Goal: Task Accomplishment & Management: Manage account settings

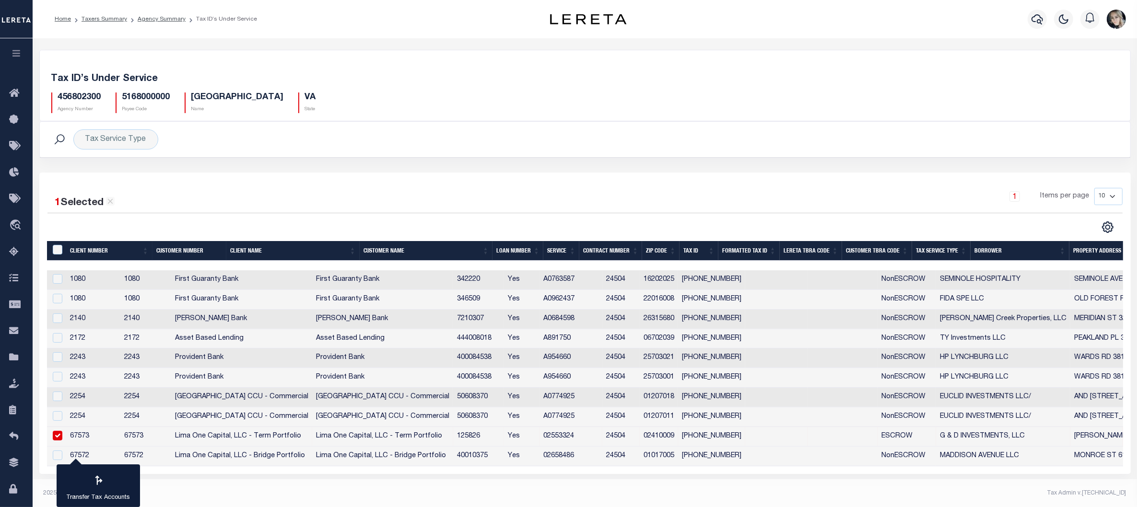
click at [84, 94] on h5 "456802300" at bounding box center [79, 98] width 43 height 11
click at [104, 16] on link "Taxers Summary" at bounding box center [105, 19] width 46 height 6
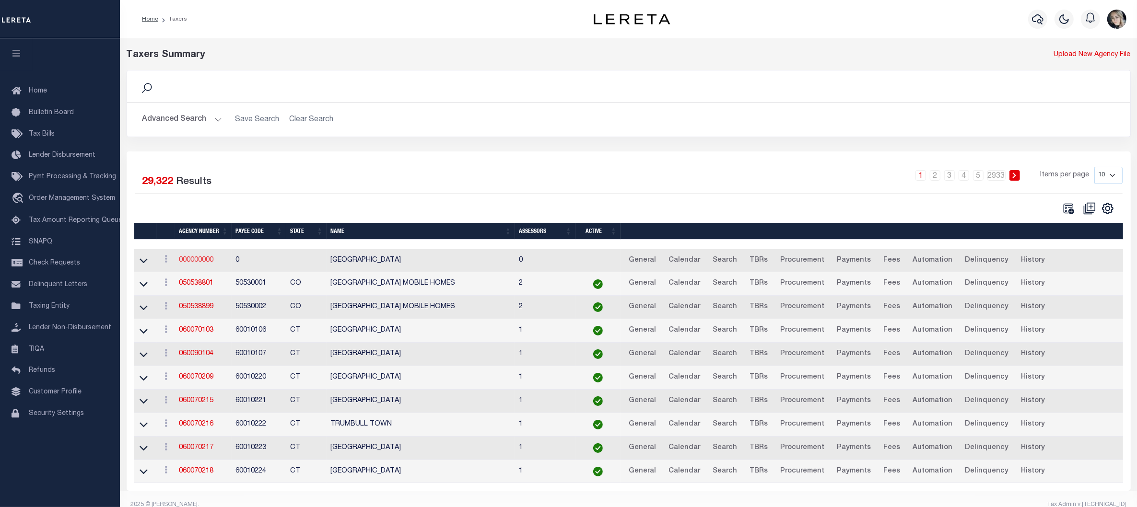
click at [196, 259] on link "000000000" at bounding box center [196, 260] width 35 height 7
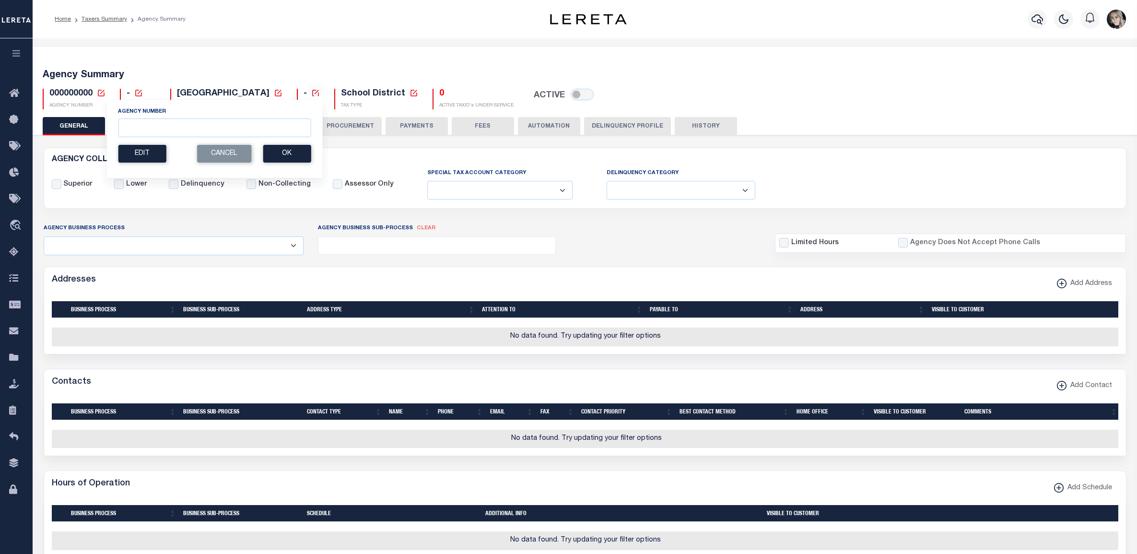
select select
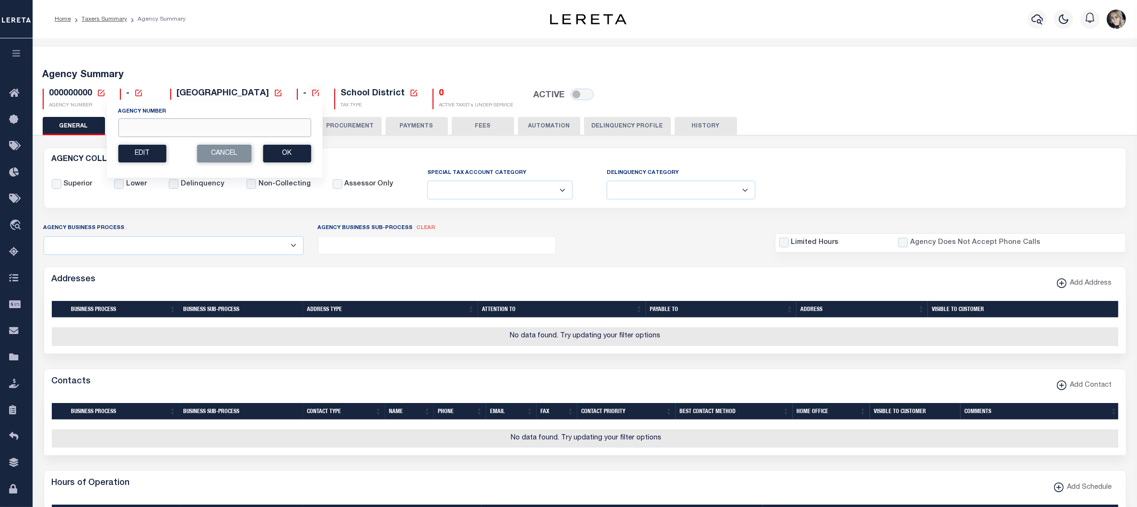
click at [269, 129] on input "Agency Number" at bounding box center [214, 127] width 193 height 19
paste input "320020000"
type input "320020000"
click at [277, 154] on button "Ok" at bounding box center [287, 154] width 48 height 18
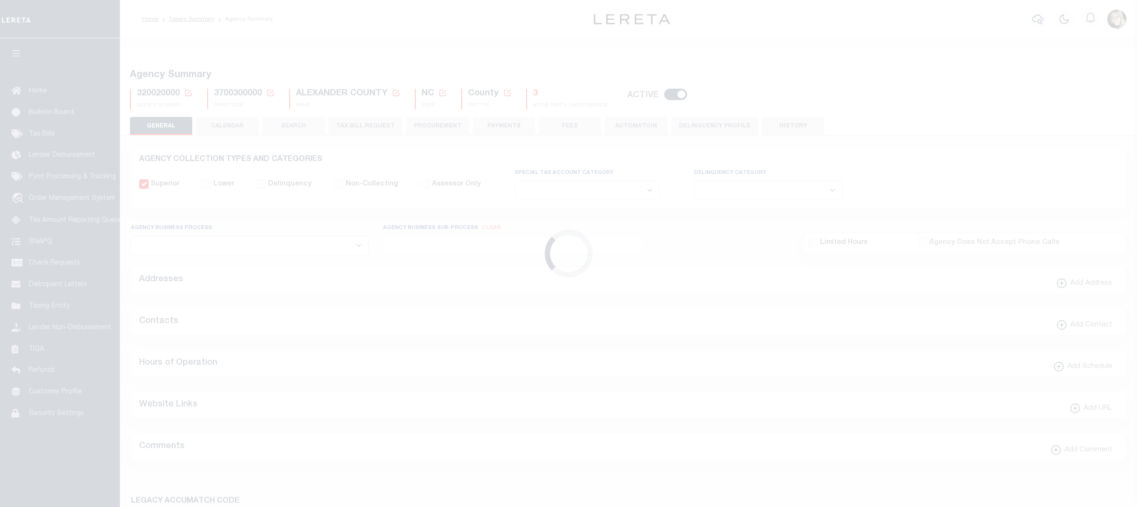
select select
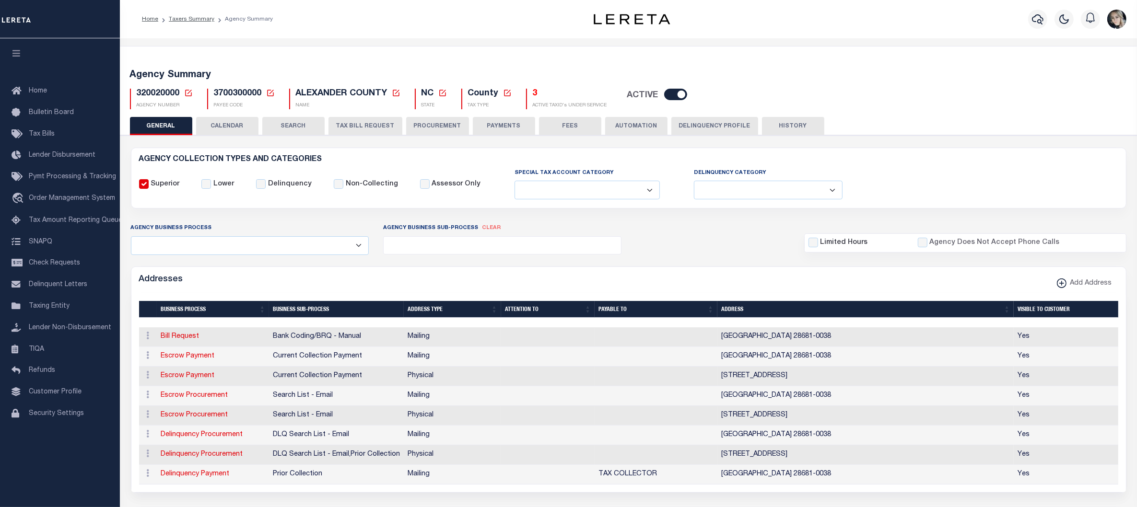
click at [338, 124] on button "TAX BILL REQUEST" at bounding box center [365, 126] width 74 height 18
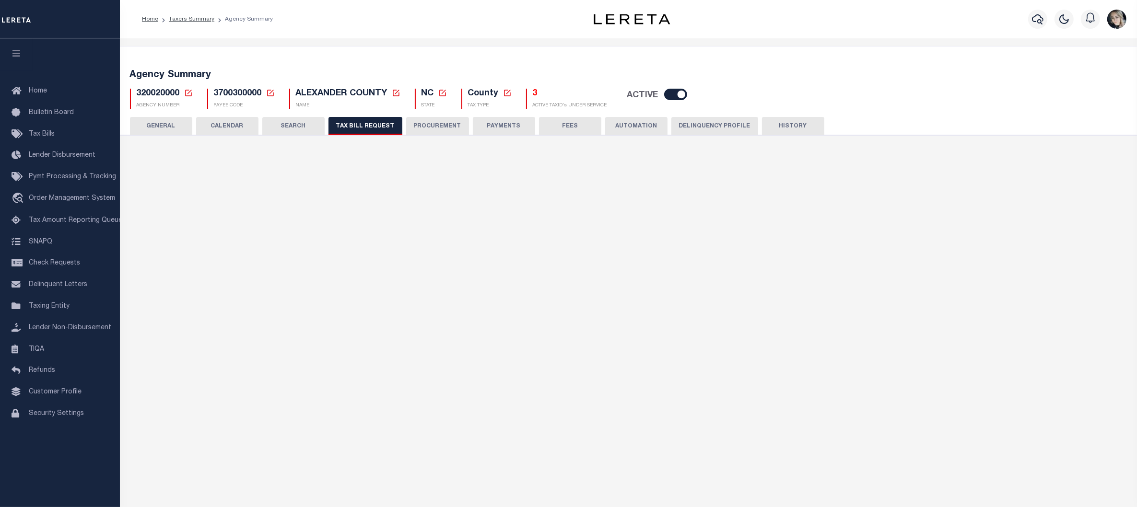
select select "30"
checkbox input "false"
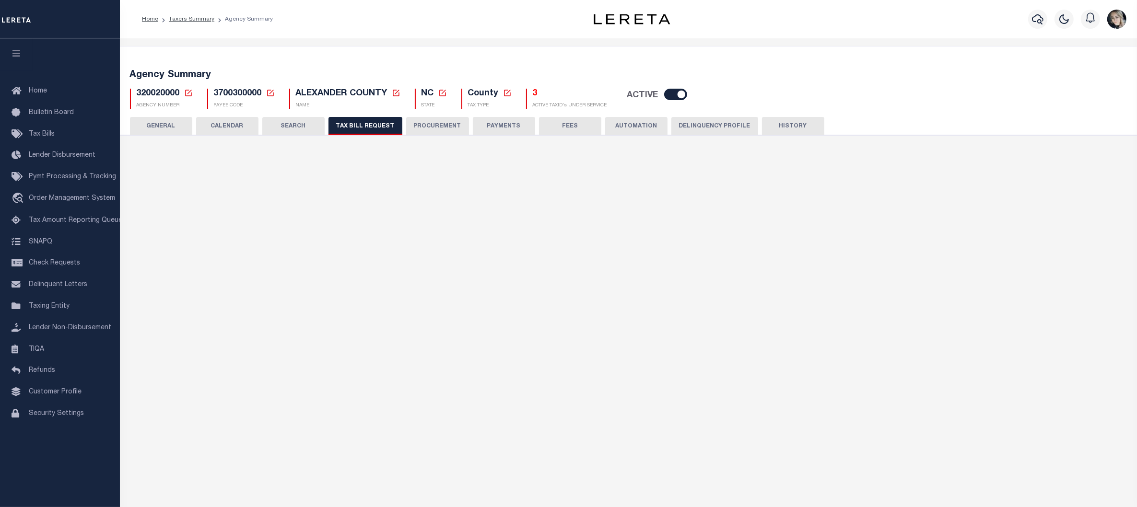
select select "20"
select select "false"
select select
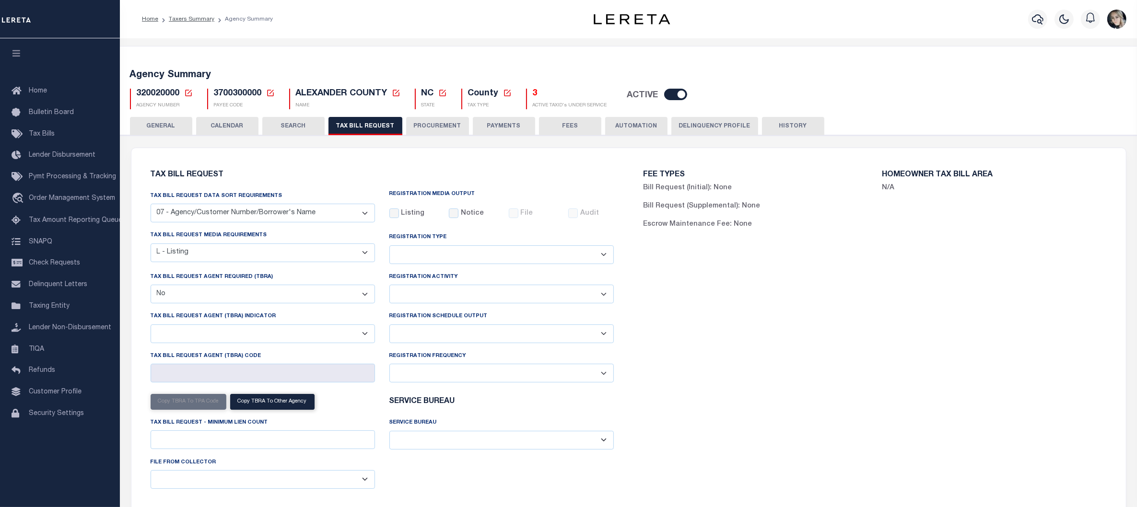
drag, startPoint x: 641, startPoint y: 128, endPoint x: 352, endPoint y: 222, distance: 303.6
click at [225, 264] on div "Tax bill request media requirements A - Listing, File B - Blank Disk E - Notice…" at bounding box center [262, 250] width 239 height 41
click at [226, 259] on select "A - Listing, File B - Blank Disk E - Notice, Listing F - Form G - Survey L - Li…" at bounding box center [263, 253] width 224 height 19
select select "23"
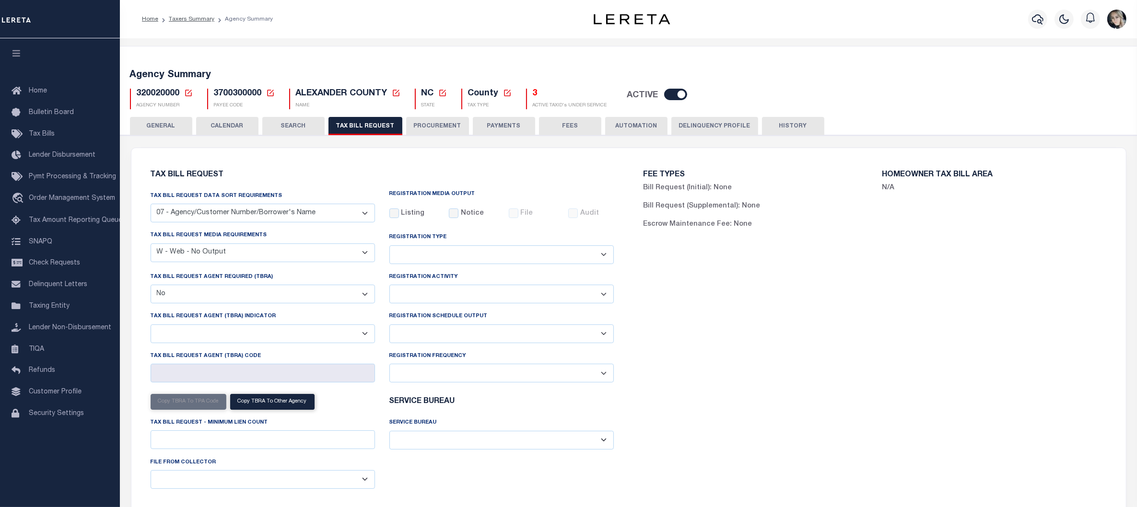
click at [151, 244] on select "A - Listing, File B - Blank Disk E - Notice, Listing F - Form G - Survey L - Li…" at bounding box center [263, 253] width 224 height 19
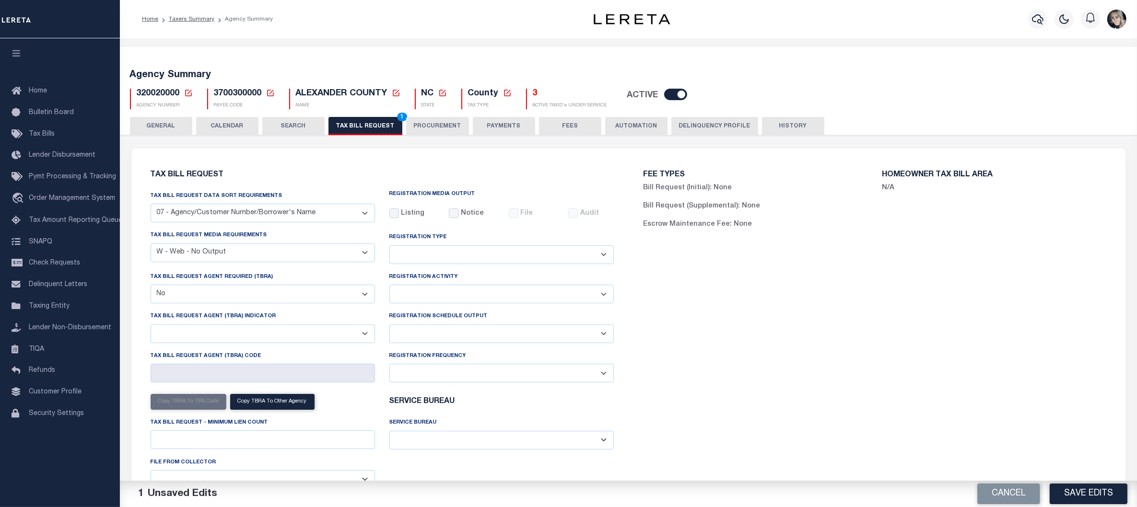
scroll to position [60, 0]
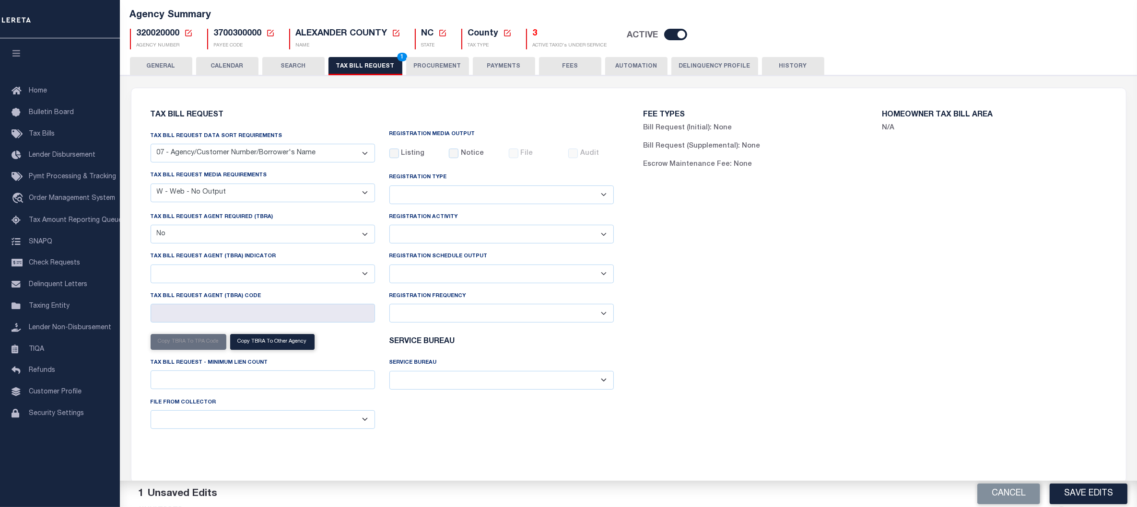
click at [171, 193] on select "A - Listing, File B - Blank Disk E - Notice, Listing F - Form G - Survey L - Li…" at bounding box center [263, 193] width 224 height 19
click at [151, 184] on select "A - Listing, File B - Blank Disk E - Notice, Listing F - Form G - Survey L - Li…" at bounding box center [263, 193] width 224 height 19
click at [419, 274] on select "Delta File Full File" at bounding box center [501, 274] width 224 height 19
select select "1"
click at [389, 267] on select "Delta File Full File" at bounding box center [501, 274] width 224 height 19
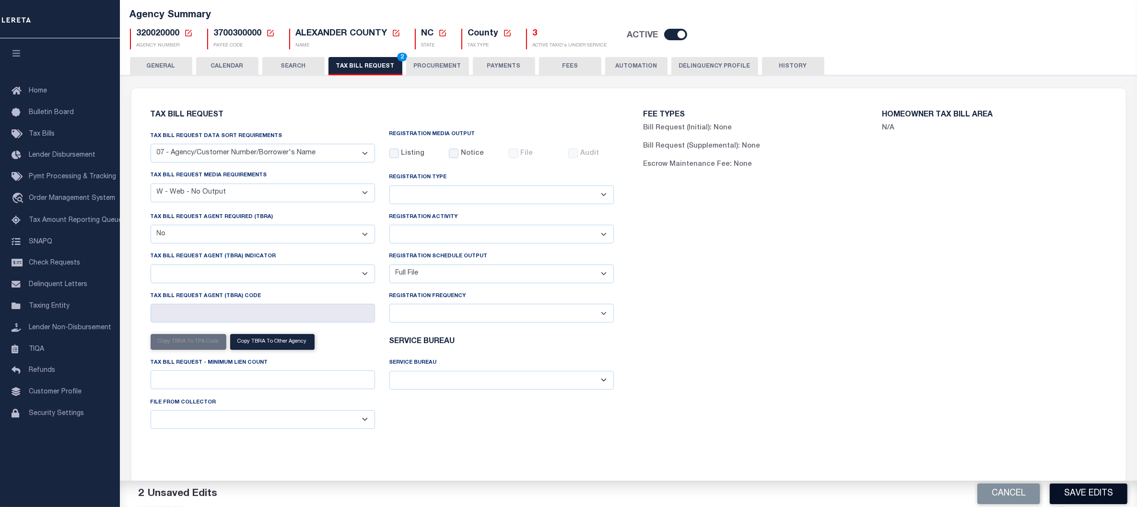
click at [1086, 495] on button "Save Edits" at bounding box center [1089, 494] width 78 height 21
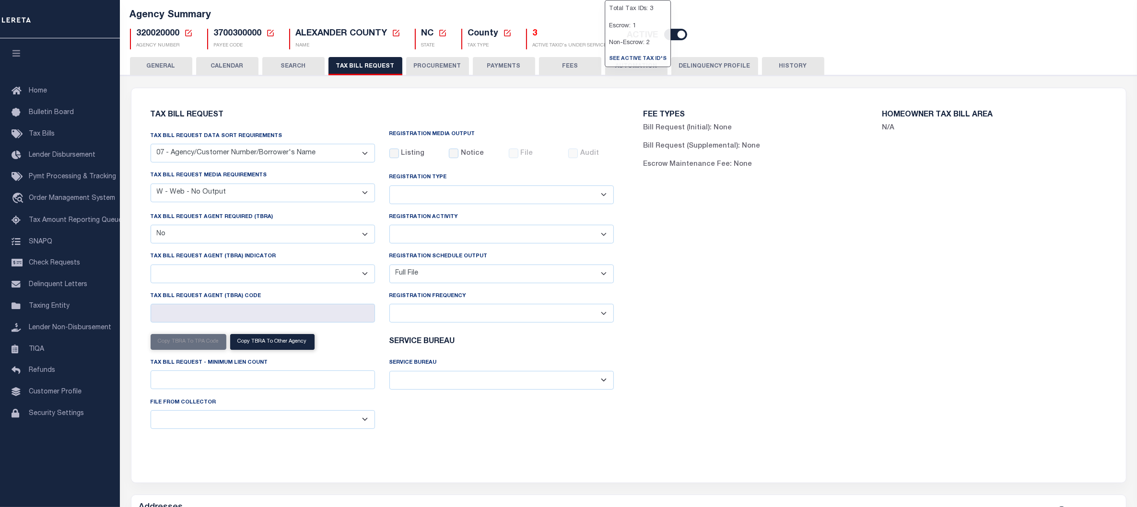
click at [565, 71] on button "FEES" at bounding box center [570, 66] width 62 height 18
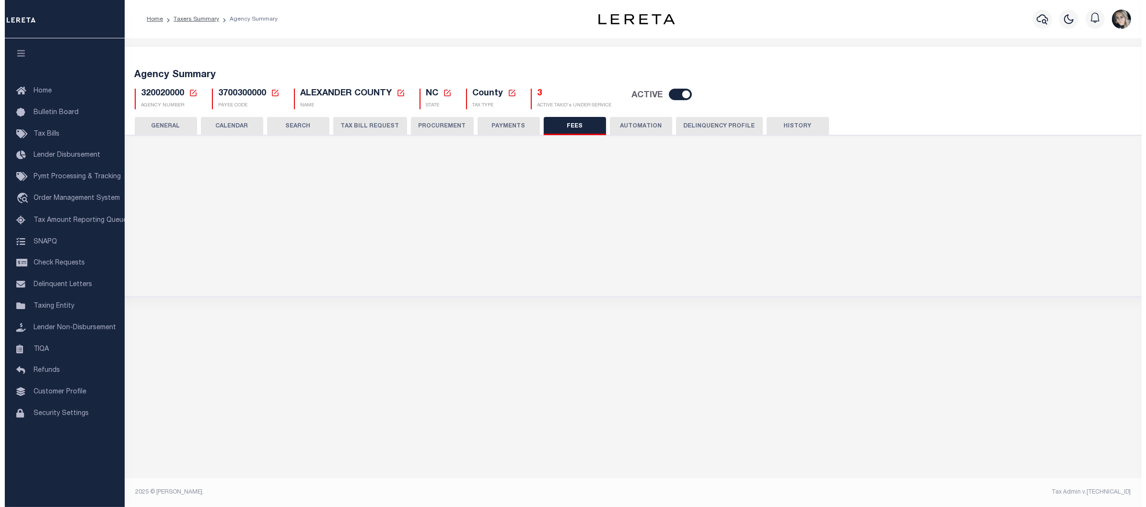
scroll to position [0, 0]
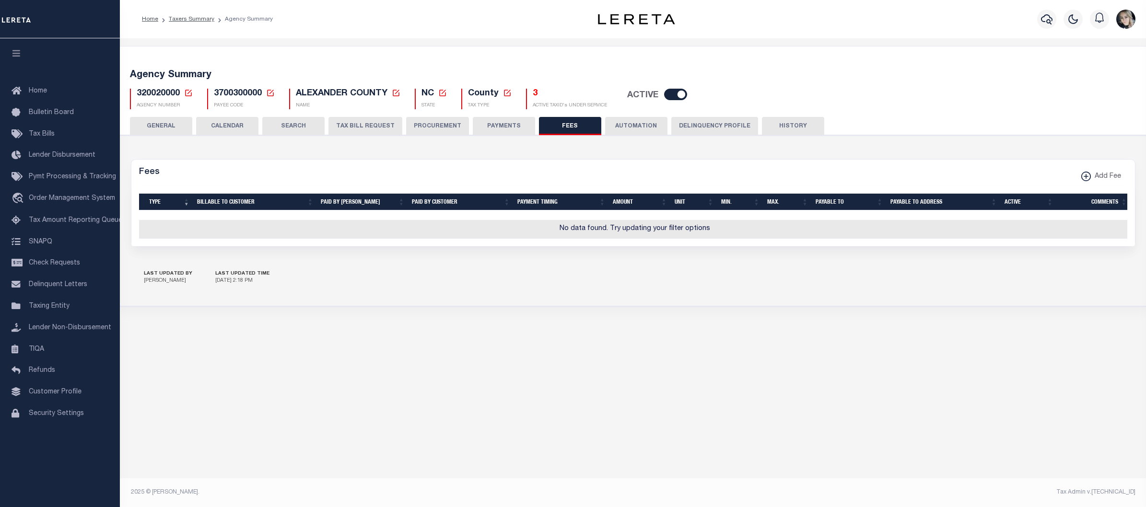
click at [622, 128] on button "AUTOMATION" at bounding box center [636, 126] width 62 height 18
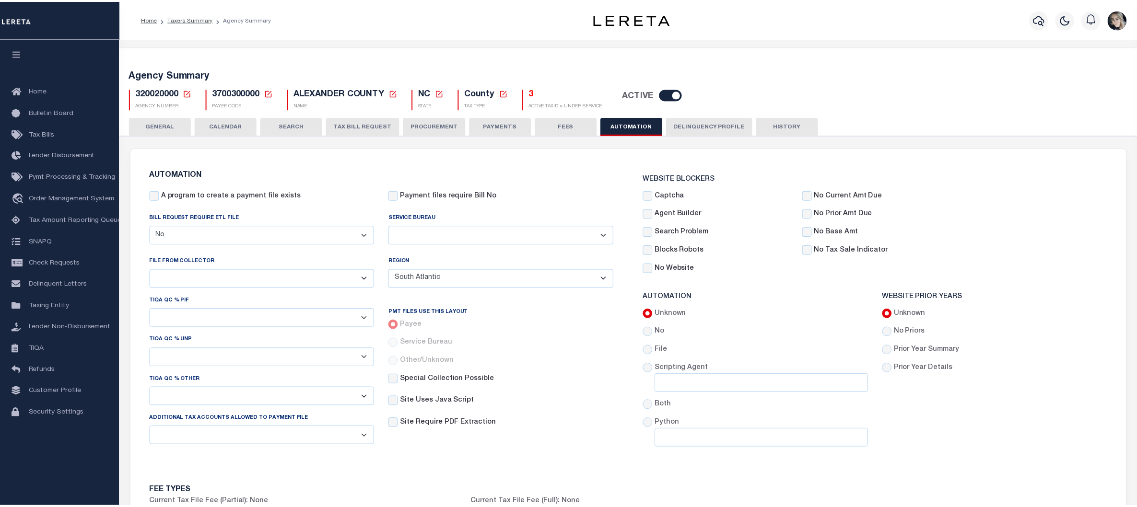
scroll to position [420, 0]
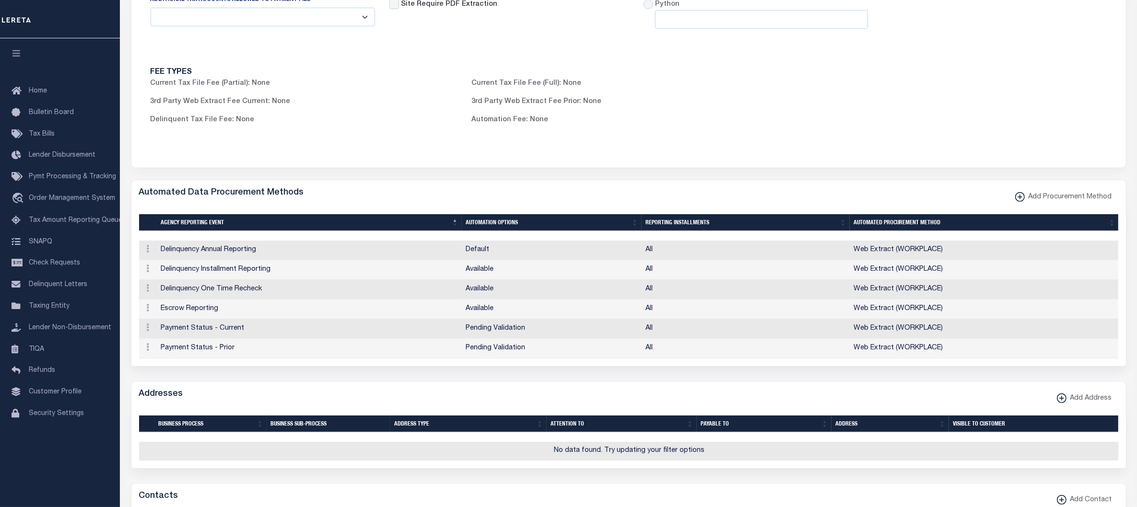
click at [761, 192] on div "Automated Data Procurement Methods Add Procurement Method" at bounding box center [628, 193] width 994 height 26
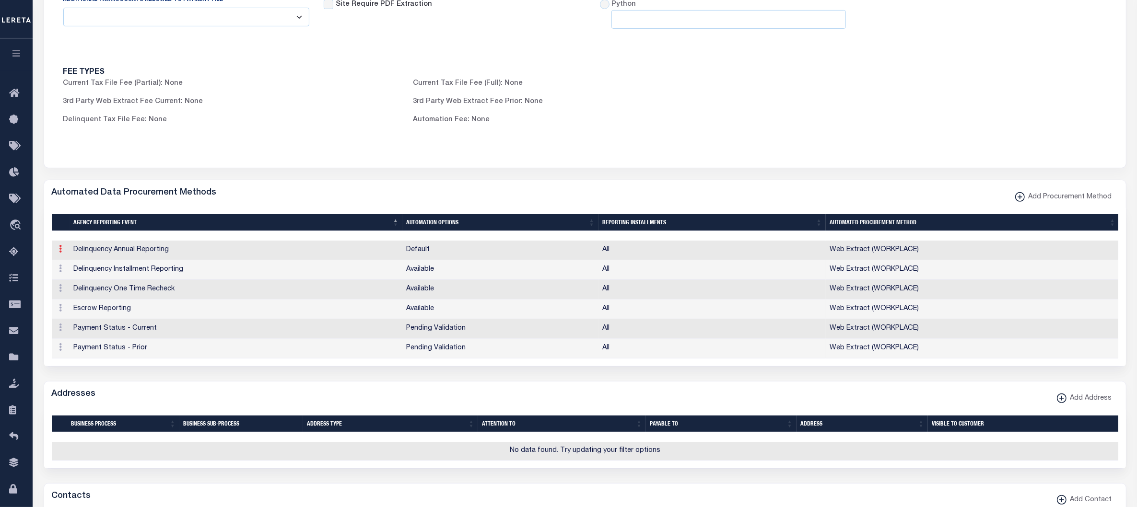
click at [61, 253] on icon at bounding box center [60, 249] width 3 height 8
click at [193, 198] on h5 "Automated Data Procurement Methods" at bounding box center [134, 195] width 165 height 15
copy div "Automated Data Procurement Methods Add Procurement Method Selected 6 Results It…"
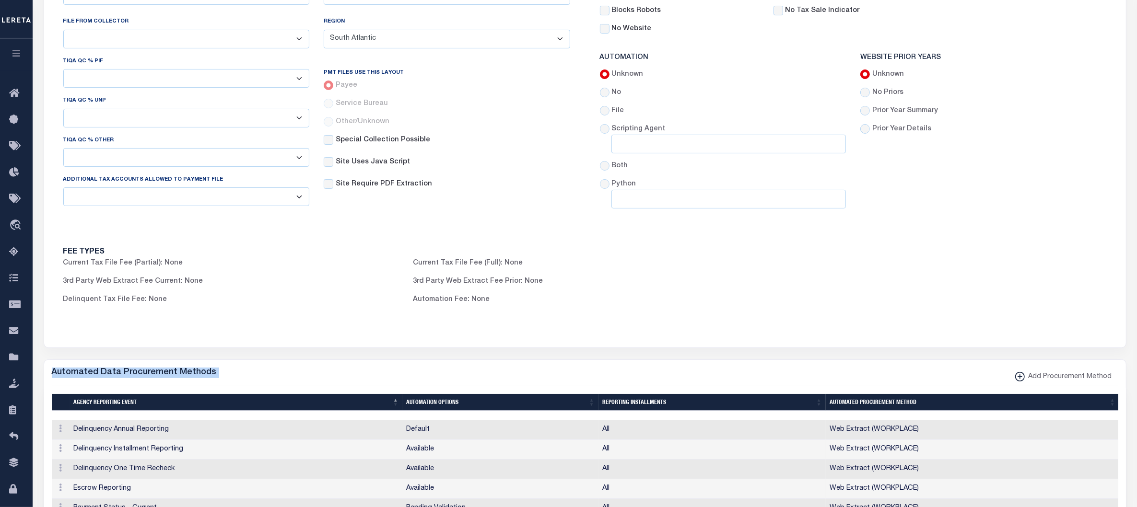
scroll to position [0, 0]
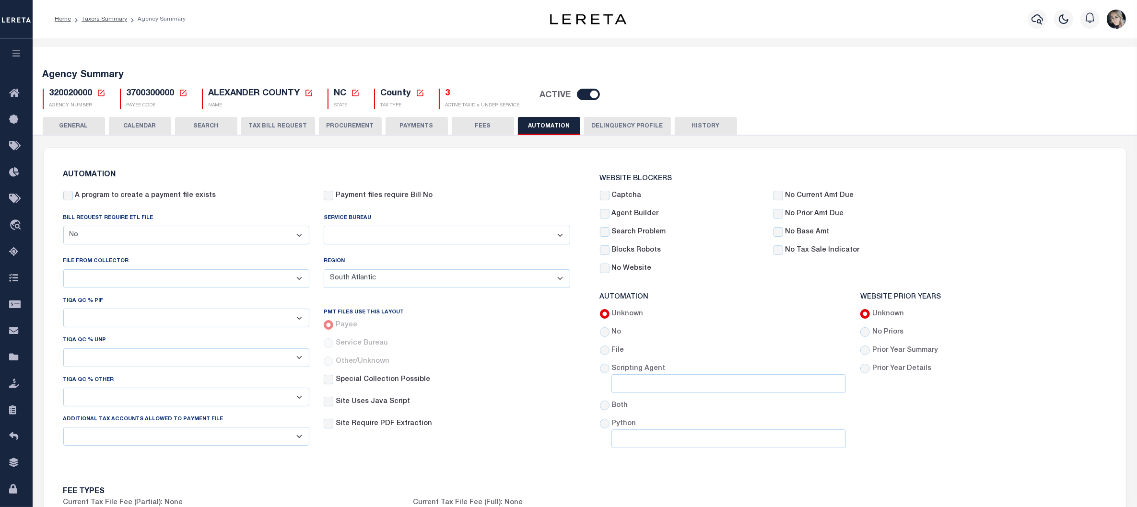
click at [362, 126] on button "PROCUREMENT" at bounding box center [350, 126] width 63 height 18
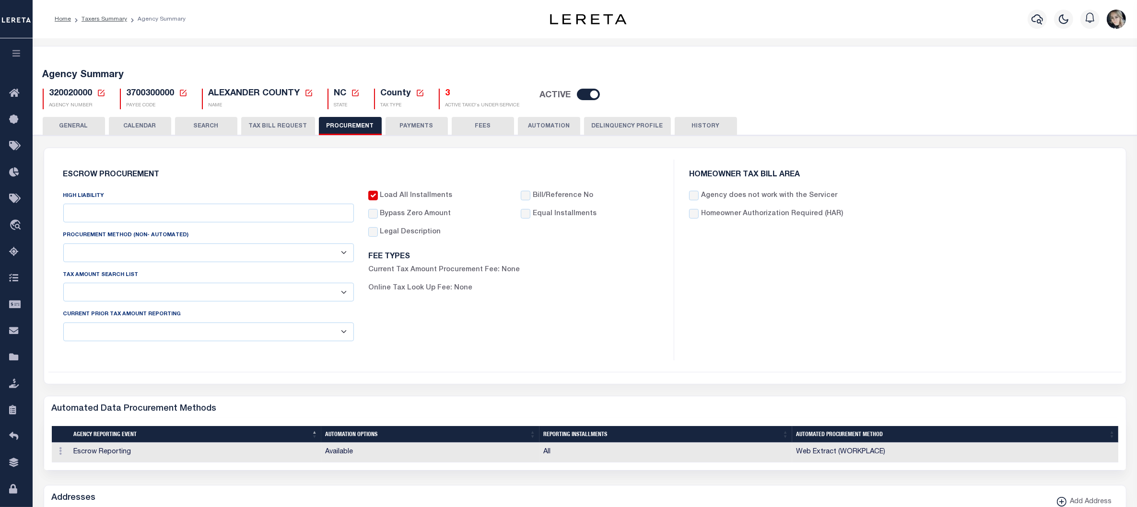
type input "$9,900"
select select "10"
select select "1"
select select "4"
checkbox input "true"
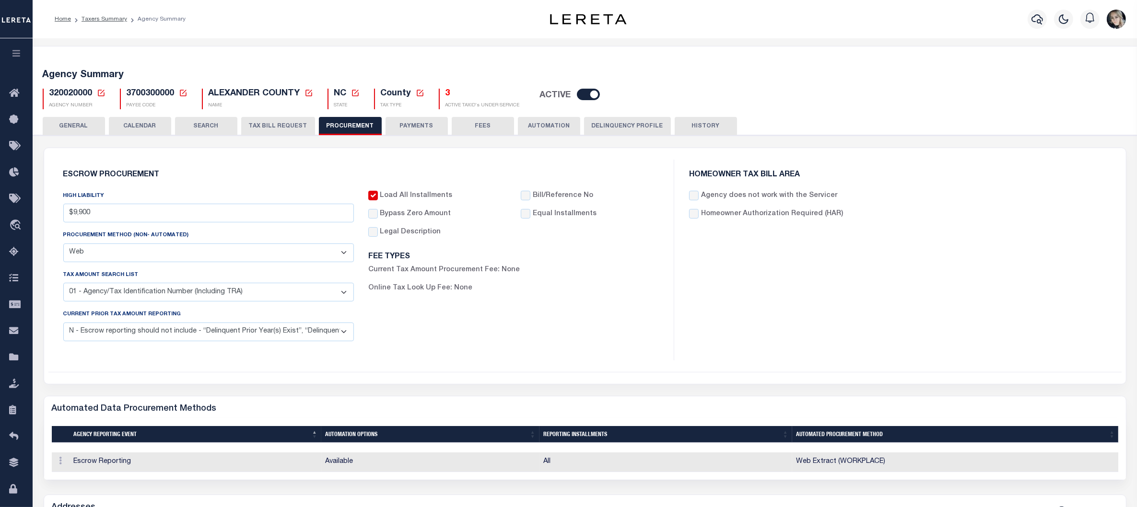
click at [274, 128] on button "TAX BILL REQUEST" at bounding box center [278, 126] width 74 height 18
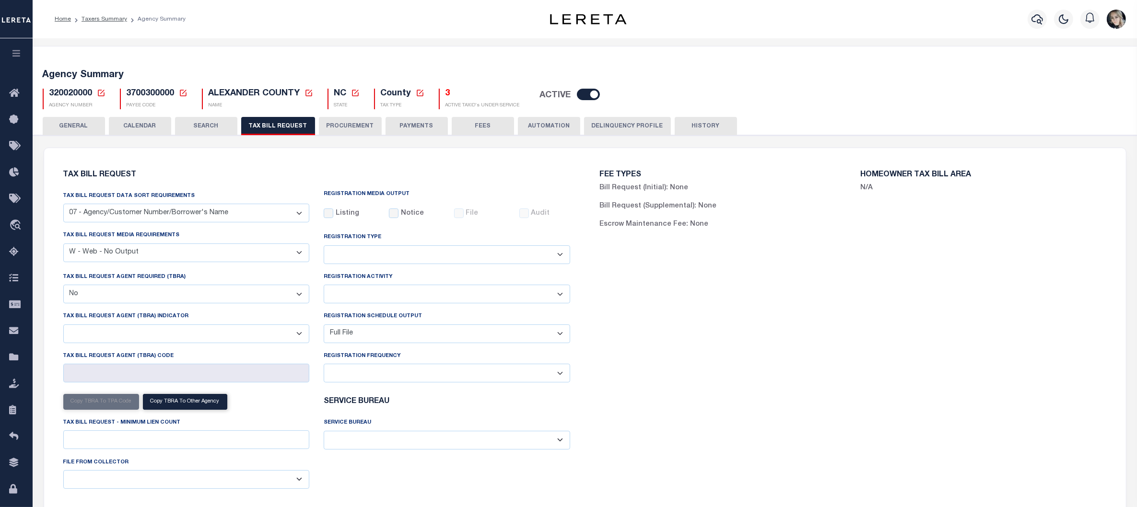
click at [342, 123] on button "PROCUREMENT" at bounding box center [350, 126] width 63 height 18
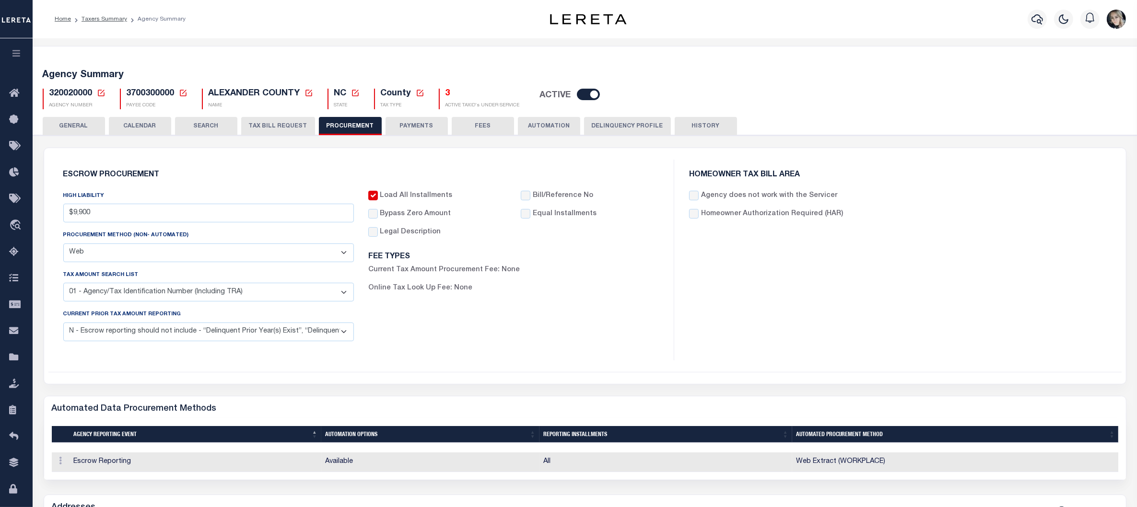
scroll to position [60, 0]
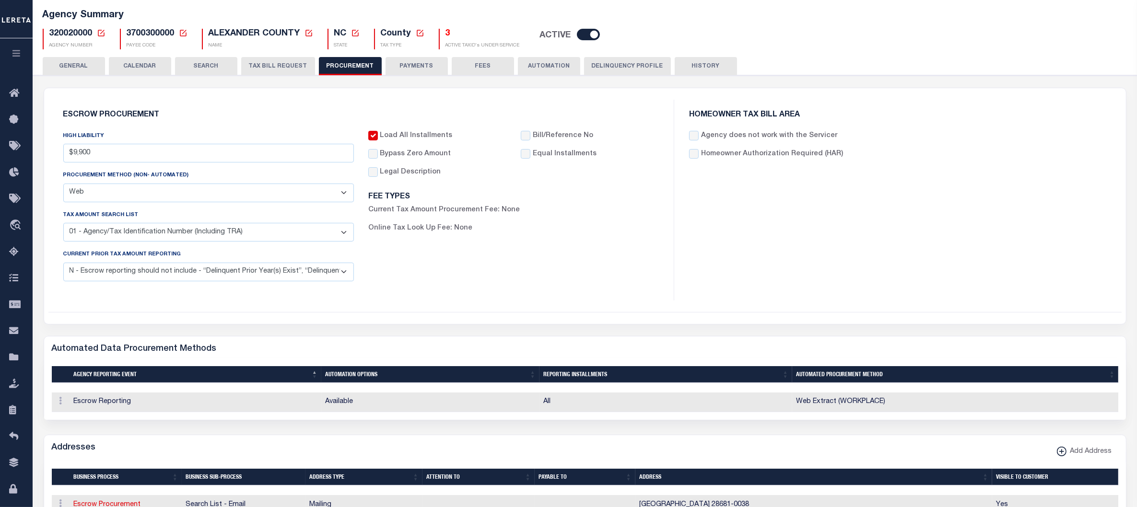
click at [301, 193] on select "Automated Report/Listing Created by Agency Email Fax Mail Phone Screen Scraping…" at bounding box center [208, 193] width 291 height 19
click at [449, 257] on div "Load All Installments Bypass Zero Amount" at bounding box center [513, 210] width 305 height 158
click at [547, 65] on button "AUTOMATION" at bounding box center [549, 66] width 62 height 18
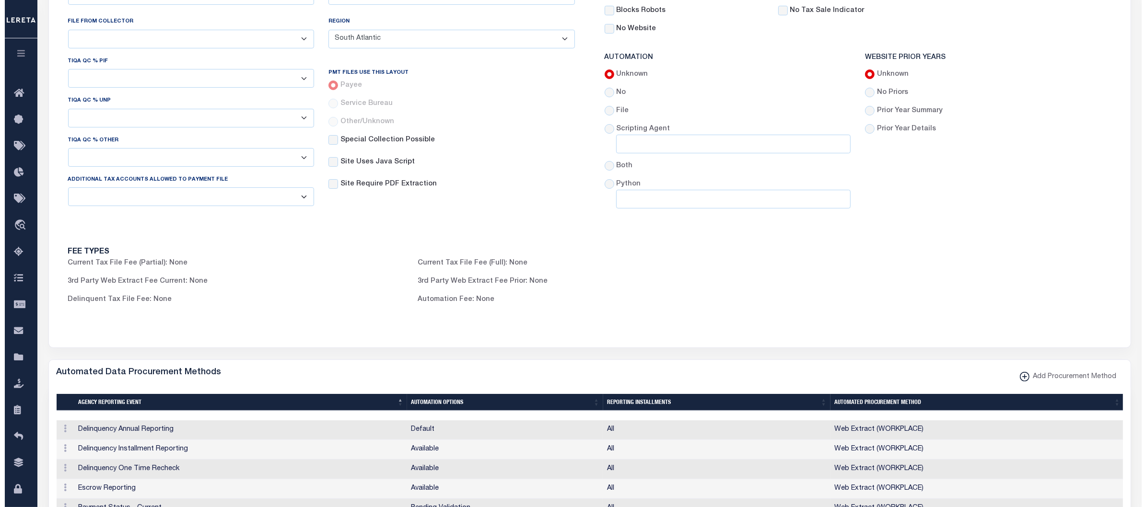
scroll to position [360, 0]
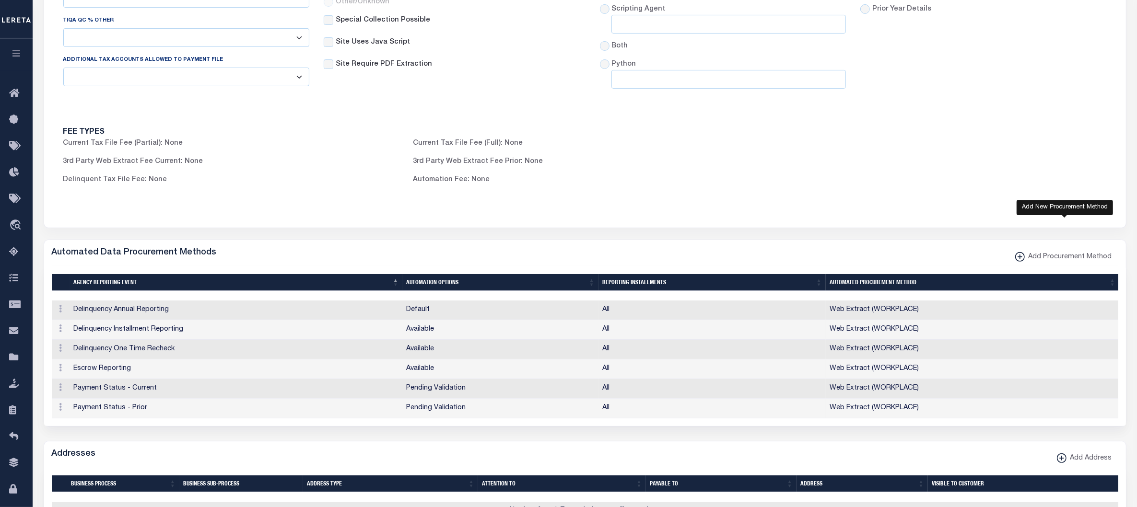
click at [1047, 260] on span "Add Procurement Method" at bounding box center [1068, 257] width 87 height 11
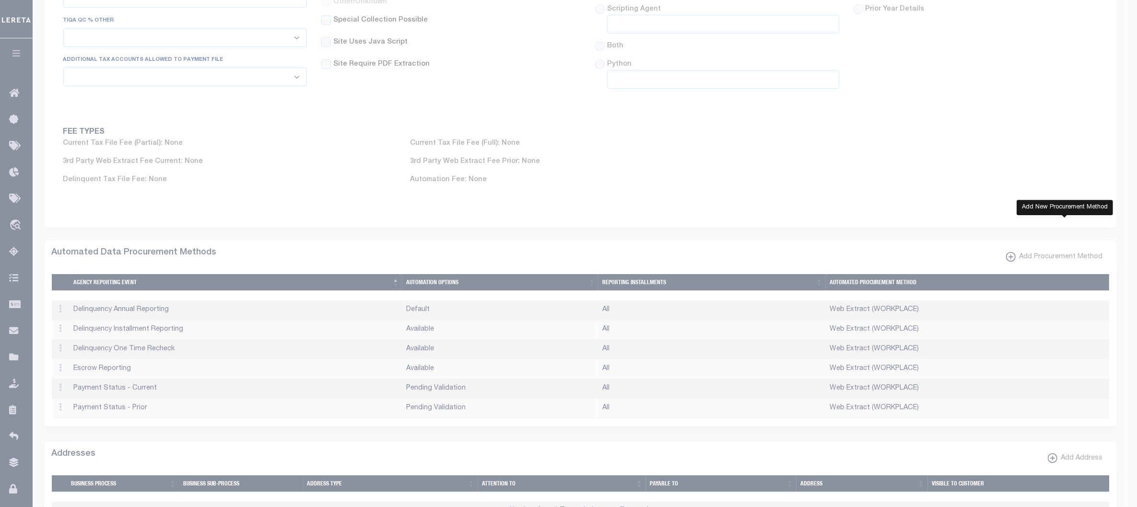
select select
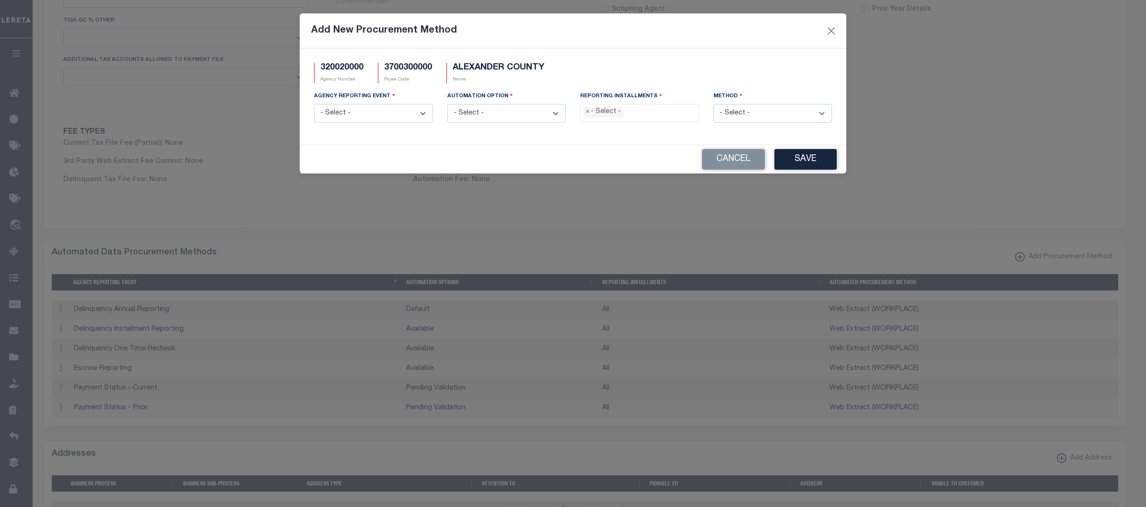
click at [377, 116] on select "- Select - Delinquency Annual Reporting Delinquency Installment Reporting Delin…" at bounding box center [373, 113] width 119 height 19
select select "1"
click at [314, 105] on select "- Select - Delinquency Annual Reporting Delinquency Installment Reporting Delin…" at bounding box center [373, 113] width 119 height 19
click at [479, 114] on select "- Select - Available Default Pending Validation Special Scenario Supplemental" at bounding box center [506, 113] width 119 height 19
select select "1"
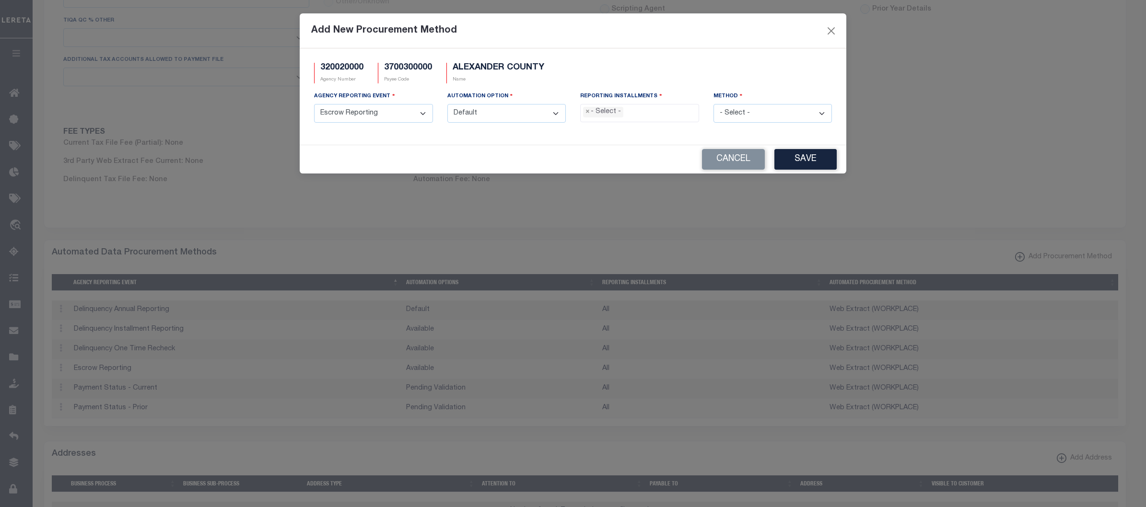
click at [447, 105] on select "- Select - Available Default Pending Validation Special Scenario Supplemental" at bounding box center [506, 113] width 119 height 19
click at [741, 118] on select "- Select - Agency File (Coded) Agency File (Full) Combined File/Web Extract Web…" at bounding box center [772, 113] width 119 height 19
select select "1"
click at [713, 105] on select "- Select - Agency File (Coded) Agency File (Full) Combined File/Web Extract Web…" at bounding box center [772, 113] width 119 height 19
click at [609, 111] on li "× - Select -" at bounding box center [603, 112] width 40 height 11
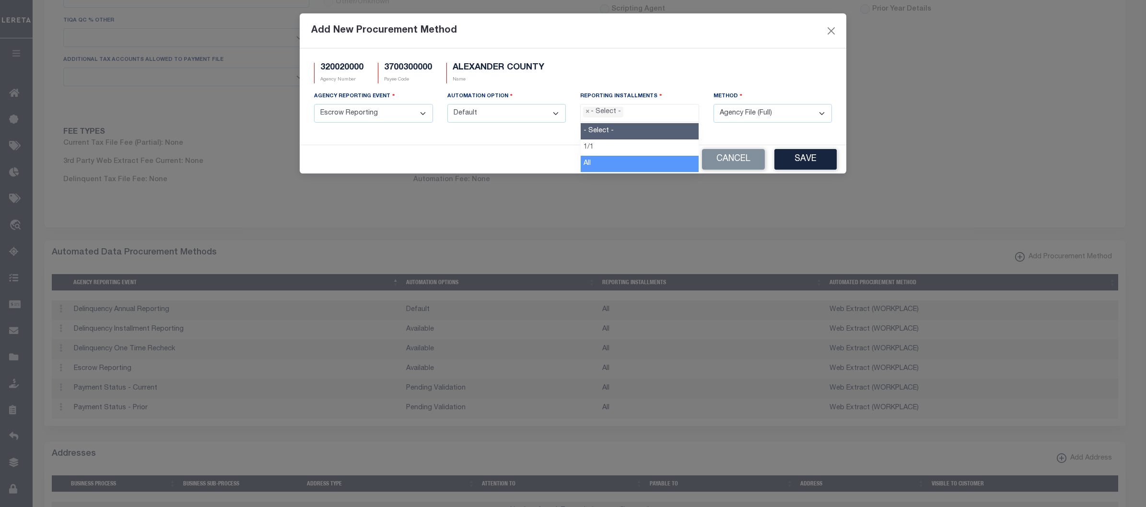
select select "All"
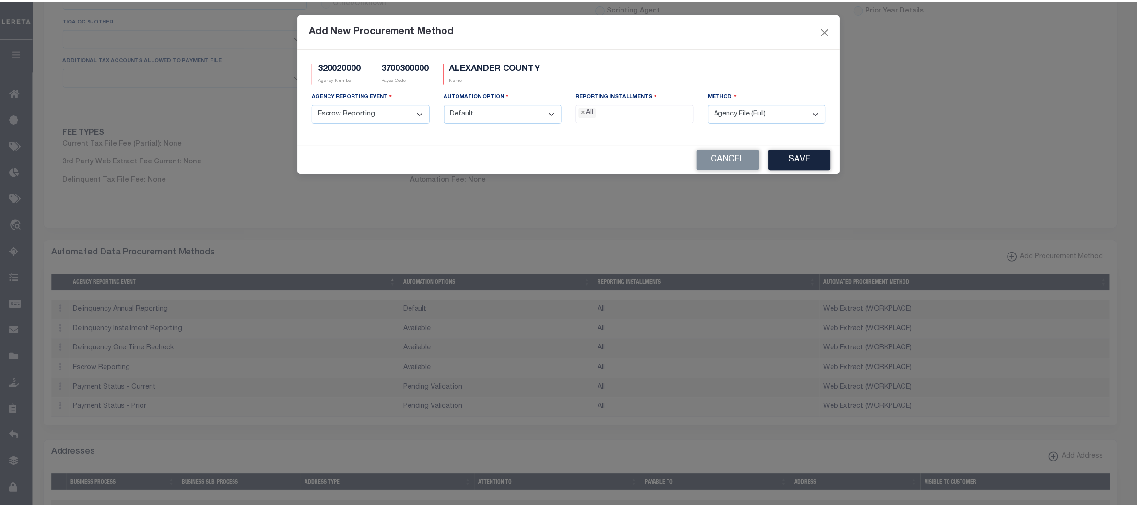
scroll to position [8, 0]
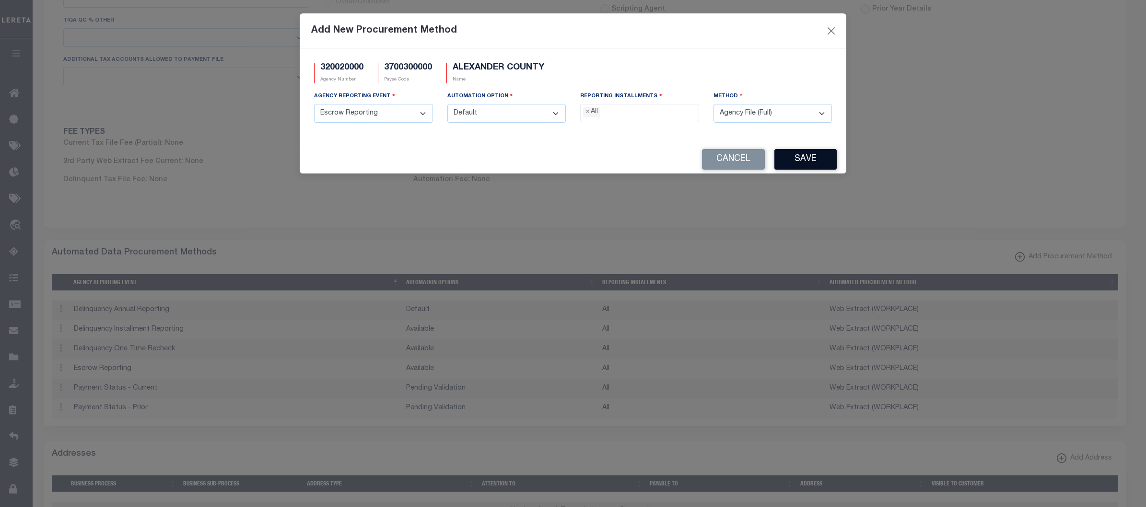
click at [811, 158] on button "Save" at bounding box center [805, 159] width 62 height 21
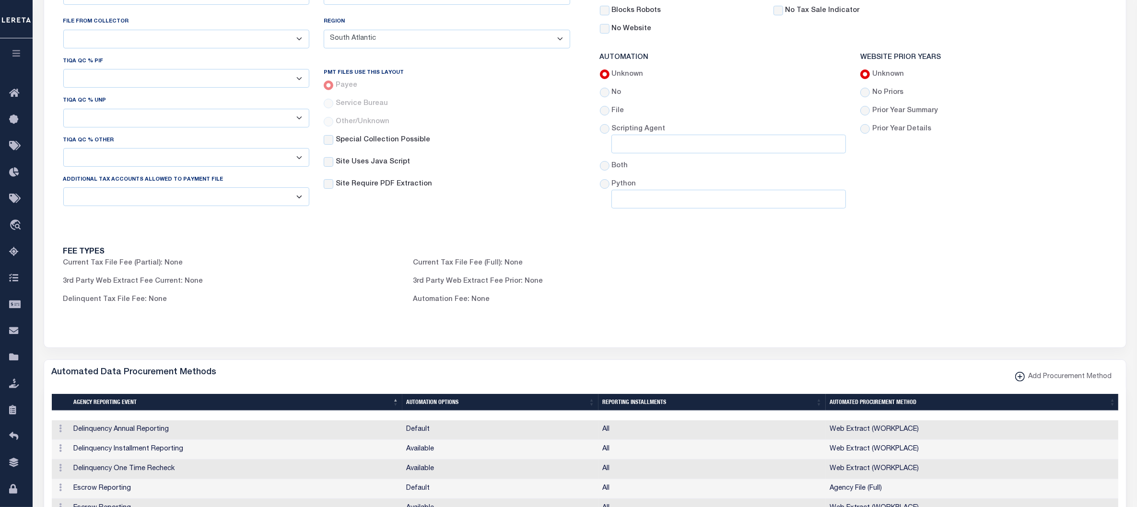
scroll to position [120, 0]
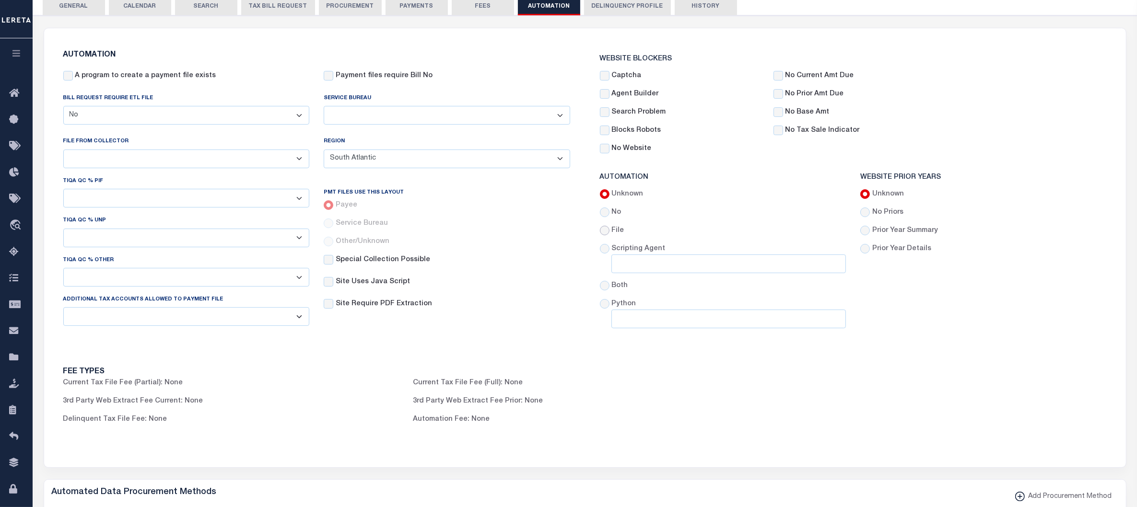
click at [605, 235] on input "File" at bounding box center [605, 231] width 10 height 10
radio input "true"
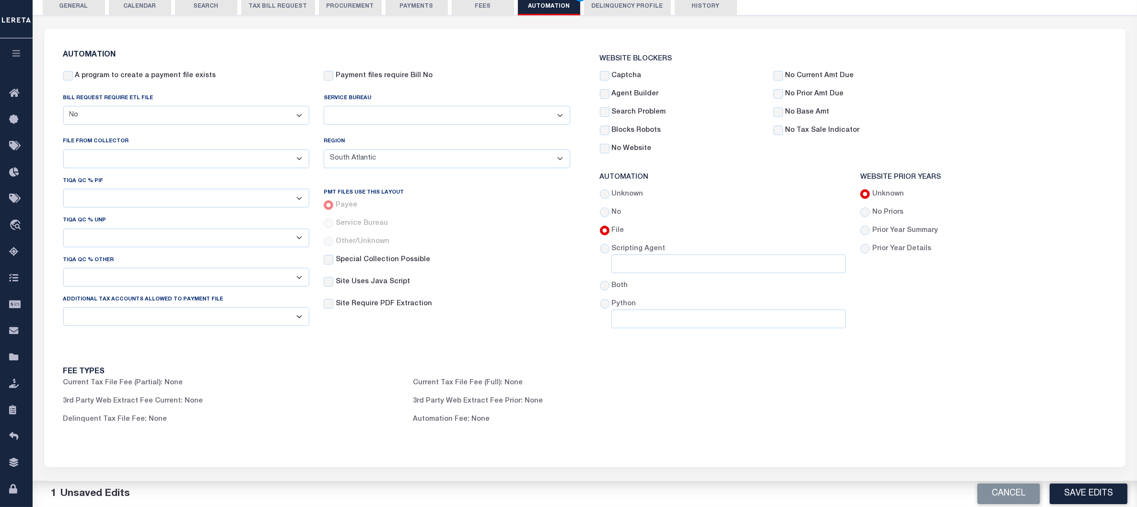
click at [1087, 491] on button "Save Edits" at bounding box center [1089, 494] width 78 height 21
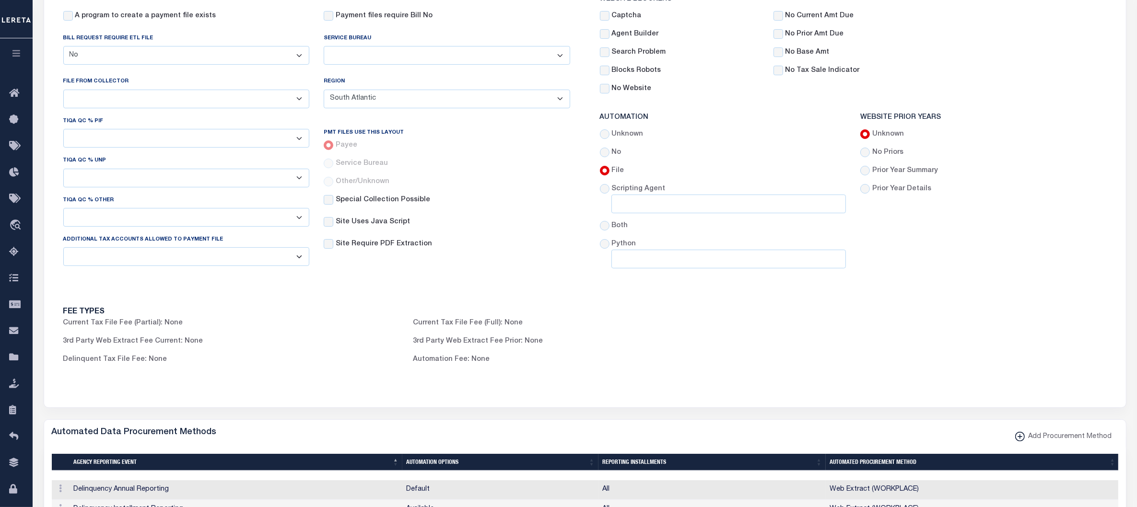
scroll to position [0, 0]
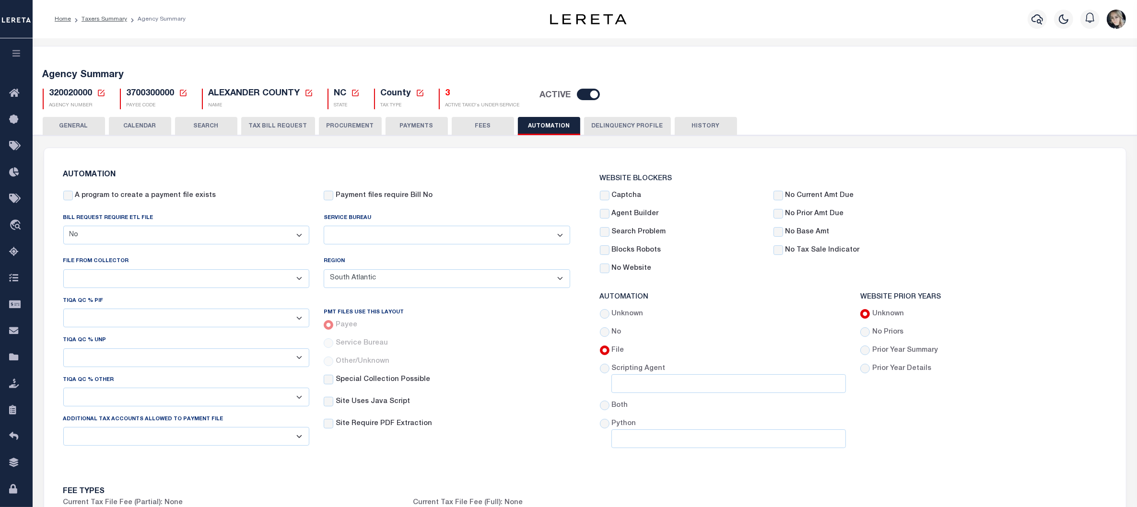
click at [157, 281] on select "B - Agency provides Full file at 1st Inst, only Open file at subsequent install…" at bounding box center [186, 278] width 246 height 19
click at [63, 270] on select "B - Agency provides Full file at 1st Inst, only Open file at subsequent install…" at bounding box center [186, 278] width 246 height 19
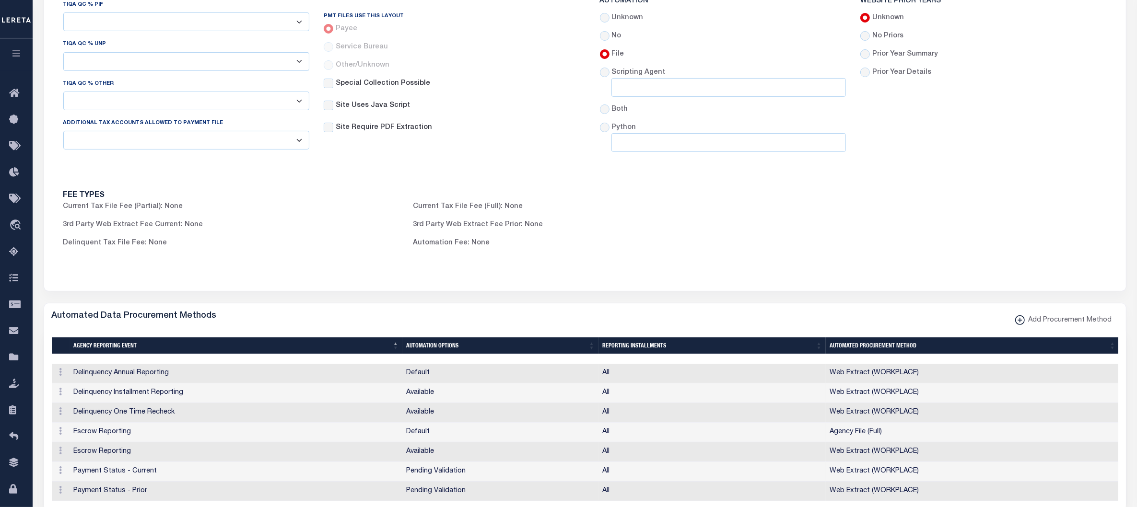
scroll to position [360, 0]
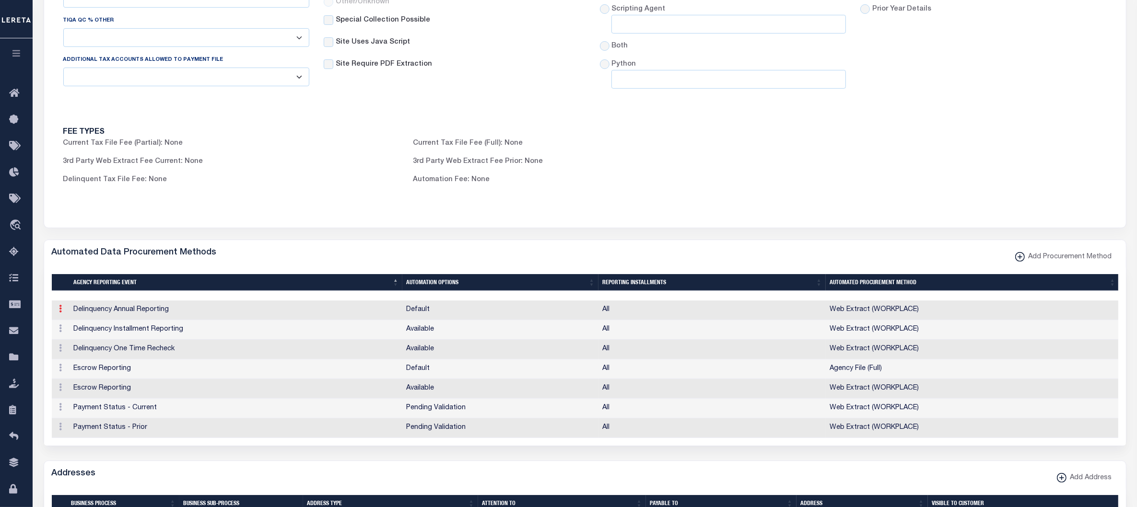
click at [59, 313] on icon at bounding box center [60, 309] width 3 height 8
click at [257, 262] on div "Automated Data Procurement Methods Add Procurement Method" at bounding box center [585, 253] width 1082 height 26
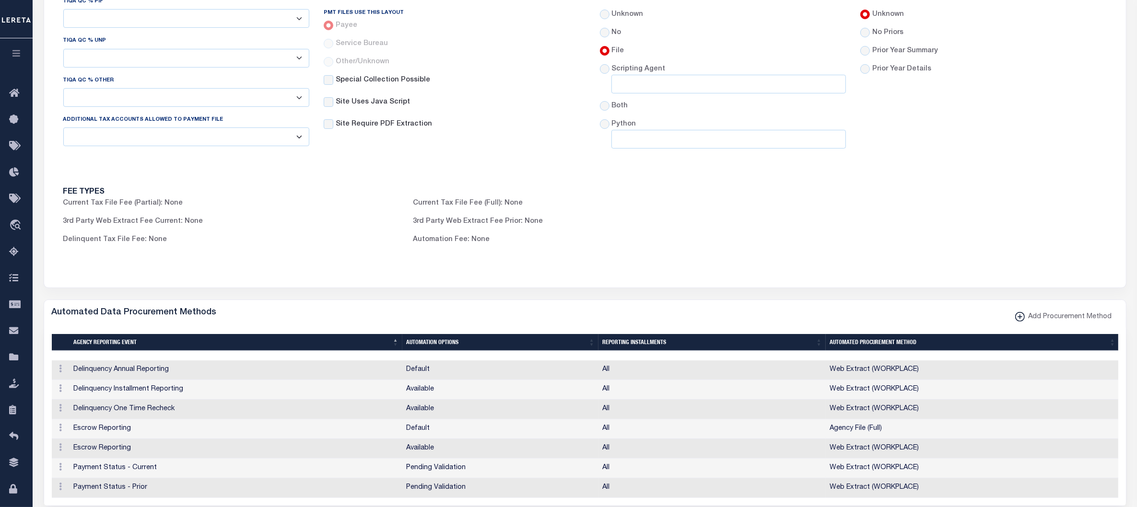
scroll to position [420, 0]
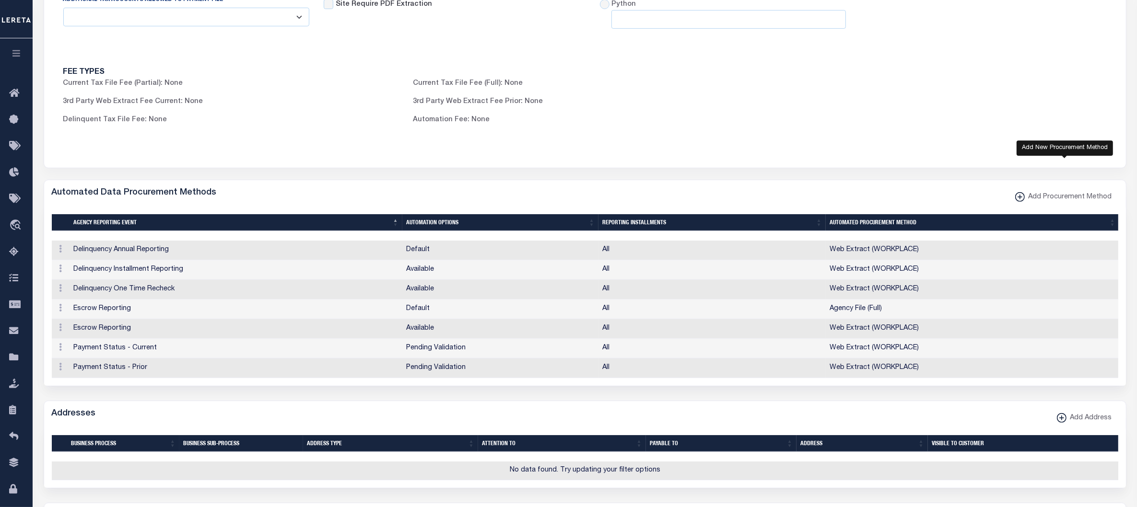
click at [1019, 202] on xmlns\ "button" at bounding box center [1020, 197] width 10 height 10
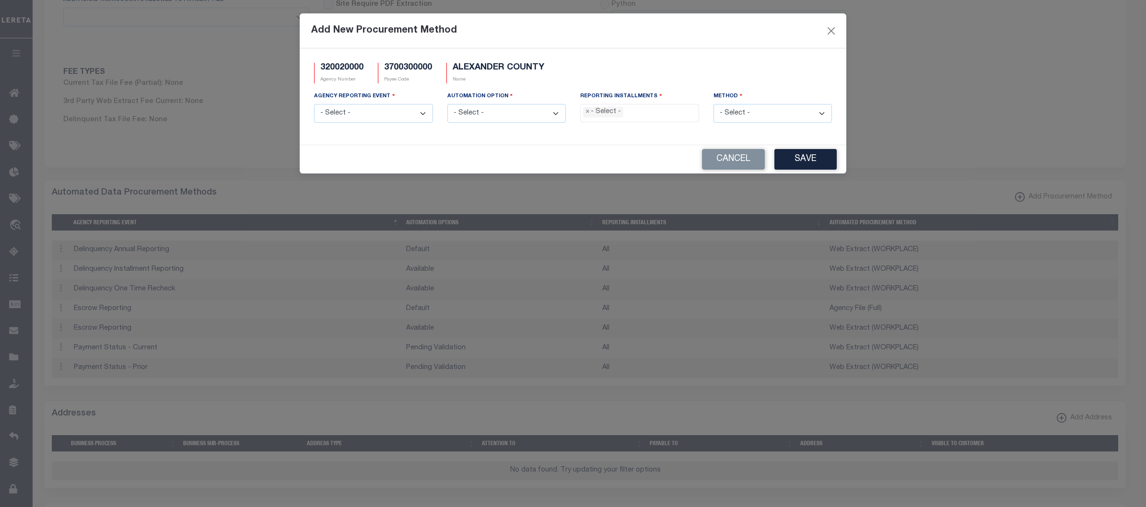
click at [370, 106] on select "- Select - Delinquency Annual Reporting Delinquency Installment Reporting Delin…" at bounding box center [373, 113] width 119 height 19
click at [834, 27] on button "Close" at bounding box center [831, 30] width 12 height 12
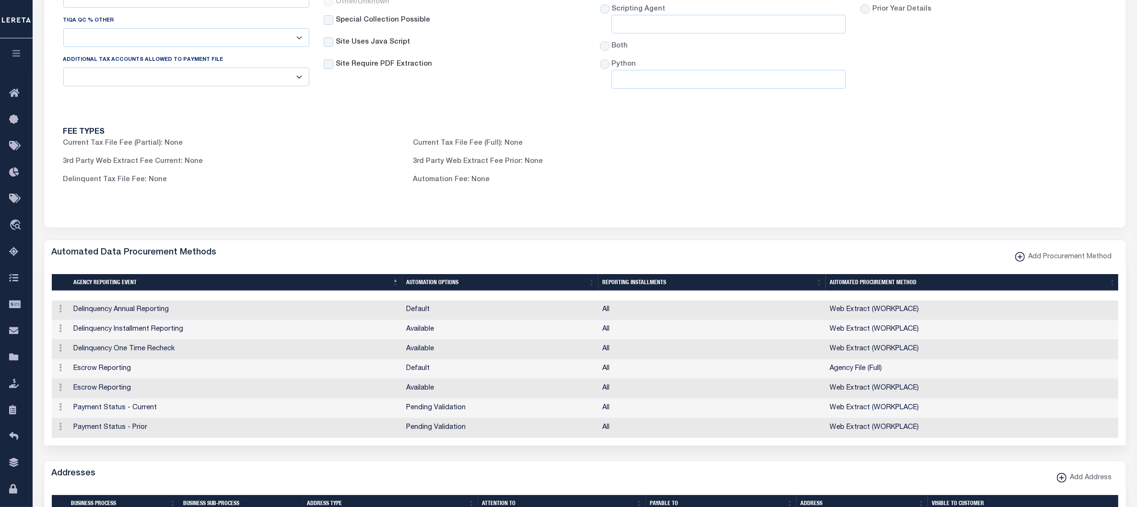
scroll to position [0, 0]
